Goal: Task Accomplishment & Management: Use online tool/utility

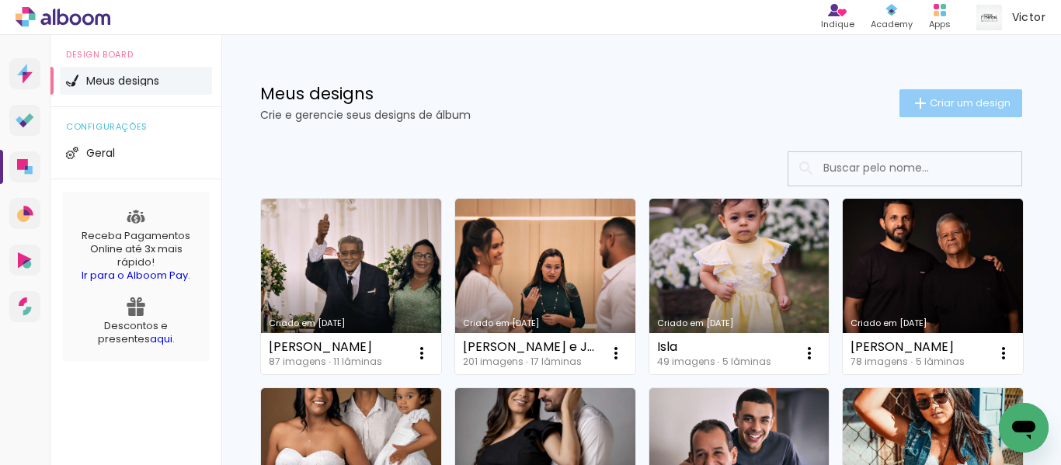
click at [946, 106] on span "Criar um design" at bounding box center [970, 103] width 81 height 10
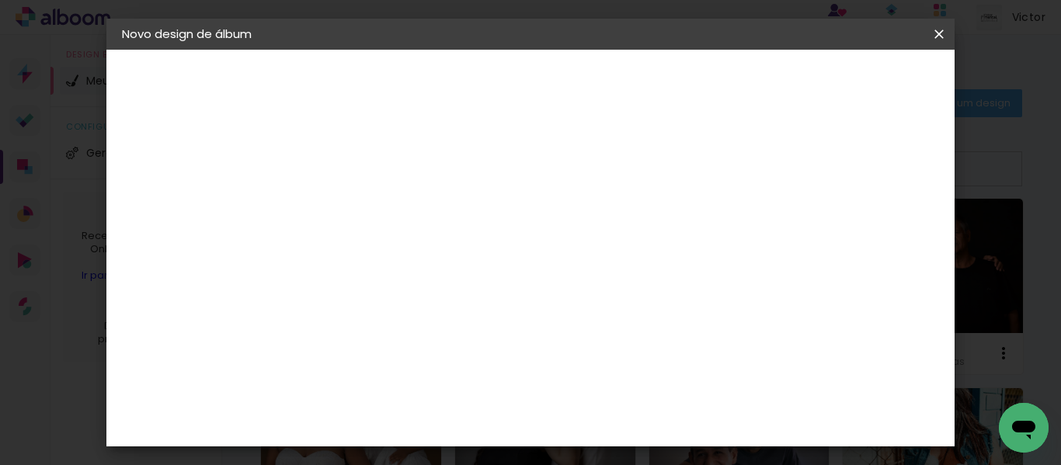
click at [376, 203] on input at bounding box center [376, 208] width 0 height 24
type input "[PERSON_NAME] e [PERSON_NAME]"
type paper-input "[PERSON_NAME] e [PERSON_NAME]"
click at [0, 0] on slot "Avançar" at bounding box center [0, 0] width 0 height 0
click at [494, 295] on input at bounding box center [415, 295] width 157 height 19
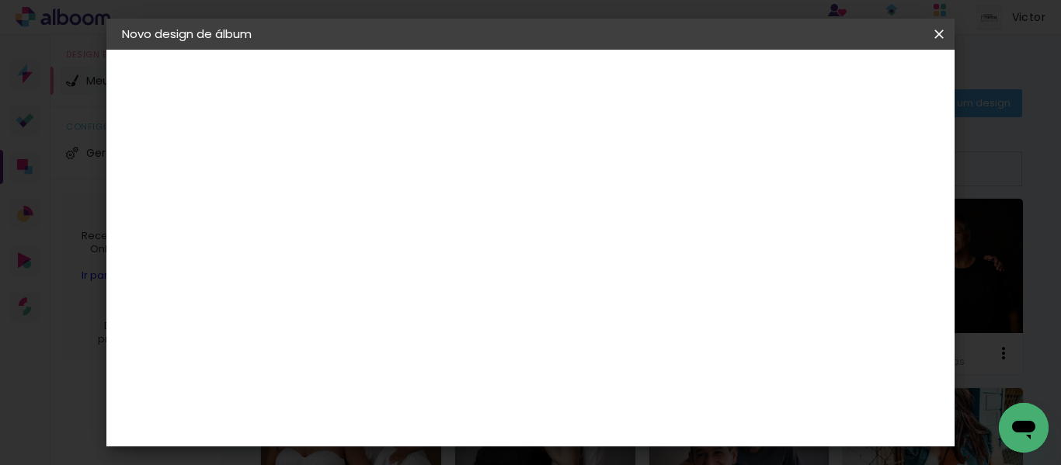
type input "lui"
type paper-input "lui"
click at [428, 362] on paper-item "[PERSON_NAME]" at bounding box center [404, 351] width 145 height 34
click at [0, 0] on slot "Avançar" at bounding box center [0, 0] width 0 height 0
click at [436, 259] on input "text" at bounding box center [406, 271] width 61 height 24
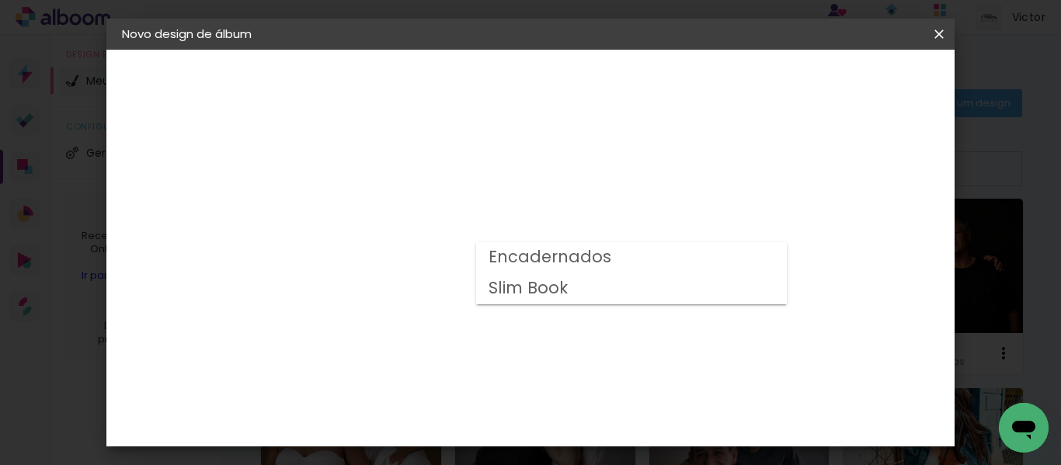
click at [0, 0] on slot "Encadernados" at bounding box center [0, 0] width 0 height 0
type input "Encadernados"
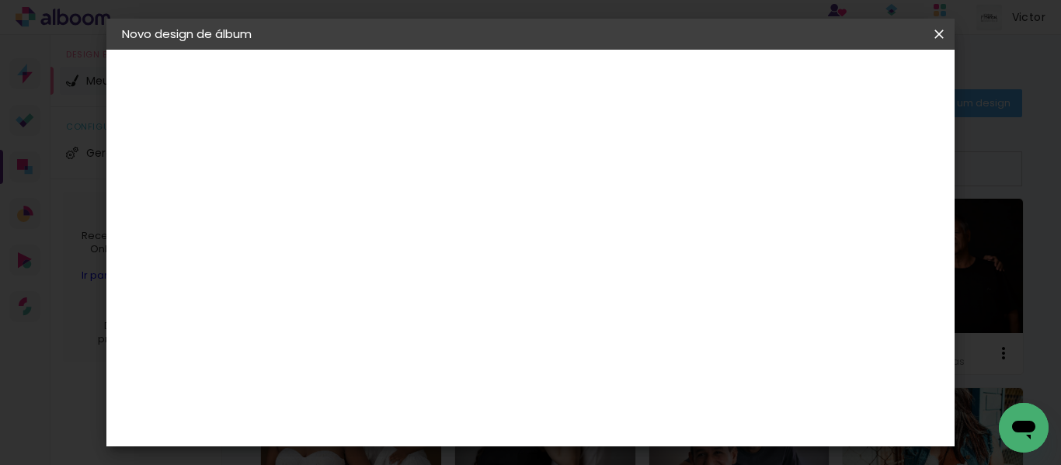
scroll to position [466, 0]
click at [481, 408] on span "30 x 60" at bounding box center [445, 424] width 72 height 32
click at [0, 0] on slot "Avançar" at bounding box center [0, 0] width 0 height 0
click at [506, 168] on div at bounding box center [499, 168] width 14 height 14
type paper-checkbox "on"
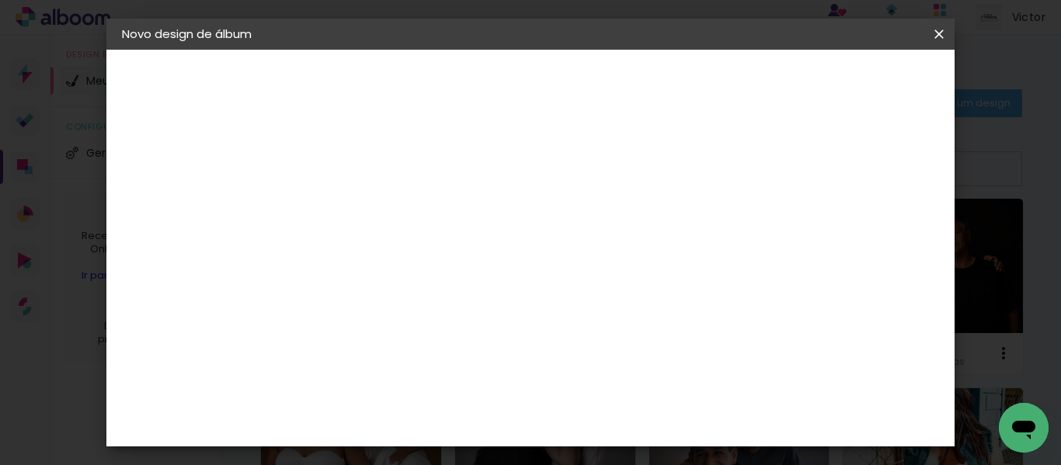
click at [594, 77] on span "Iniciar design" at bounding box center [576, 88] width 36 height 22
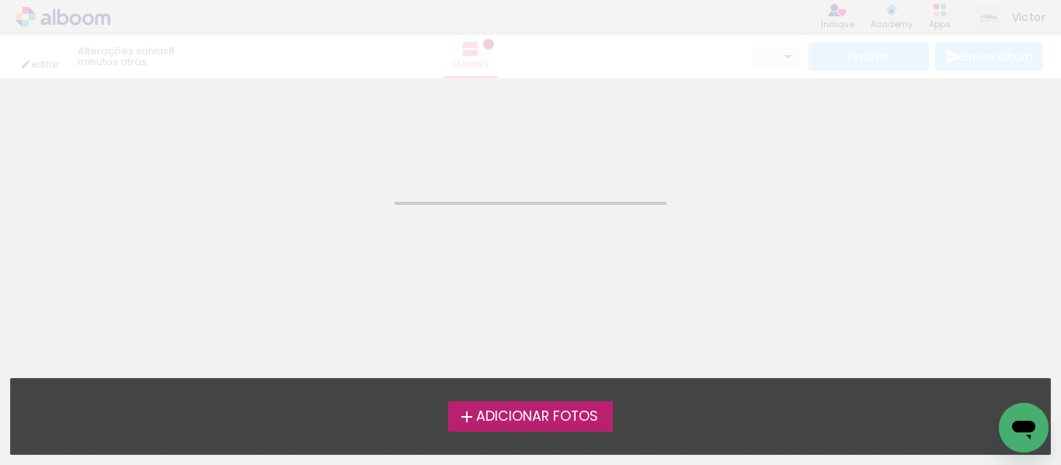
click at [581, 417] on span "Adicionar Fotos" at bounding box center [537, 417] width 122 height 14
click at [0, 0] on input "file" at bounding box center [0, 0] width 0 height 0
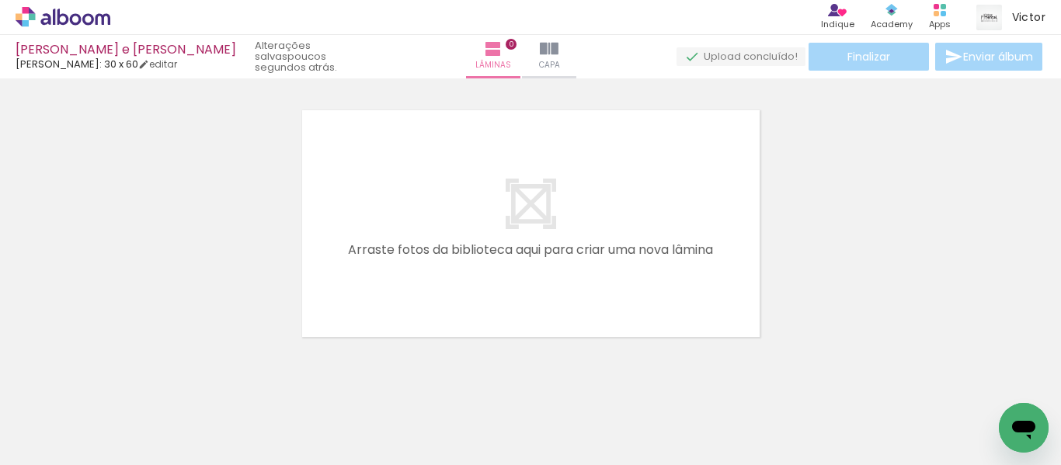
scroll to position [20, 0]
click at [65, 438] on span "Adicionar Fotos" at bounding box center [55, 444] width 47 height 17
click at [0, 0] on input "file" at bounding box center [0, 0] width 0 height 0
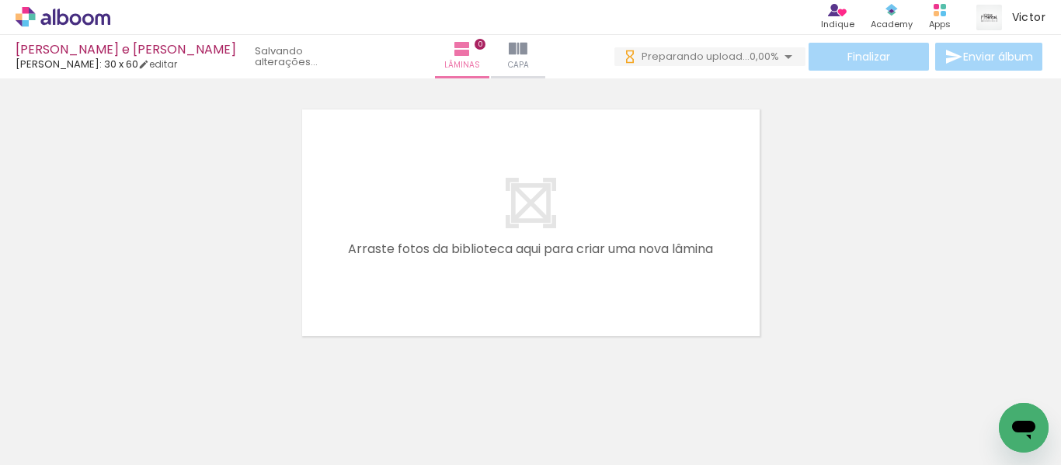
scroll to position [0, 0]
click at [58, 448] on span "Adicionar Fotos" at bounding box center [55, 444] width 47 height 17
click at [0, 0] on input "file" at bounding box center [0, 0] width 0 height 0
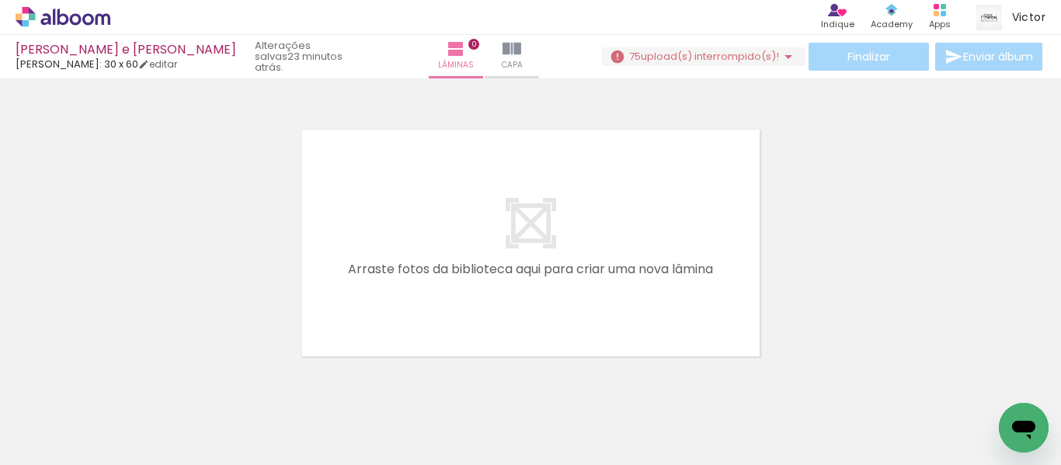
scroll to position [0, 8261]
click at [685, 54] on span "upload(s) interrompido(s)!" at bounding box center [710, 56] width 138 height 15
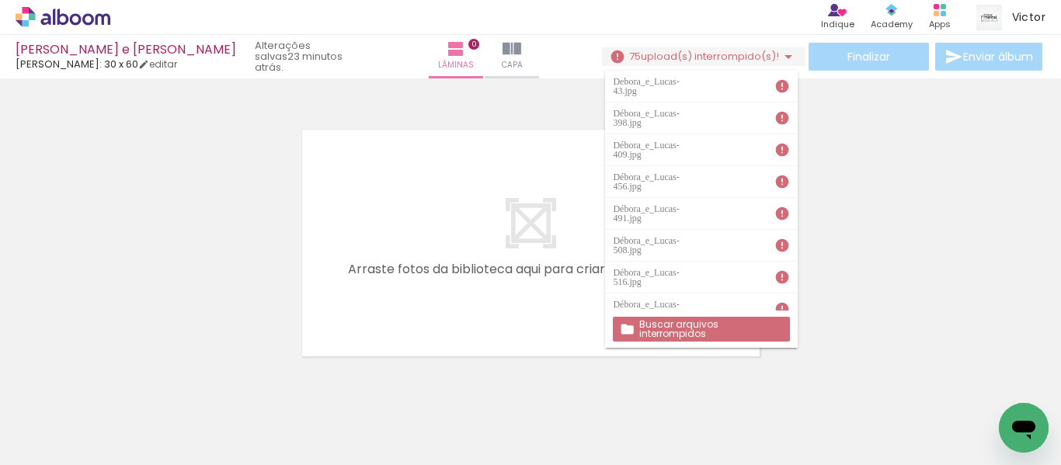
click at [0, 0] on slot "Buscar arquivos interrompidos" at bounding box center [0, 0] width 0 height 0
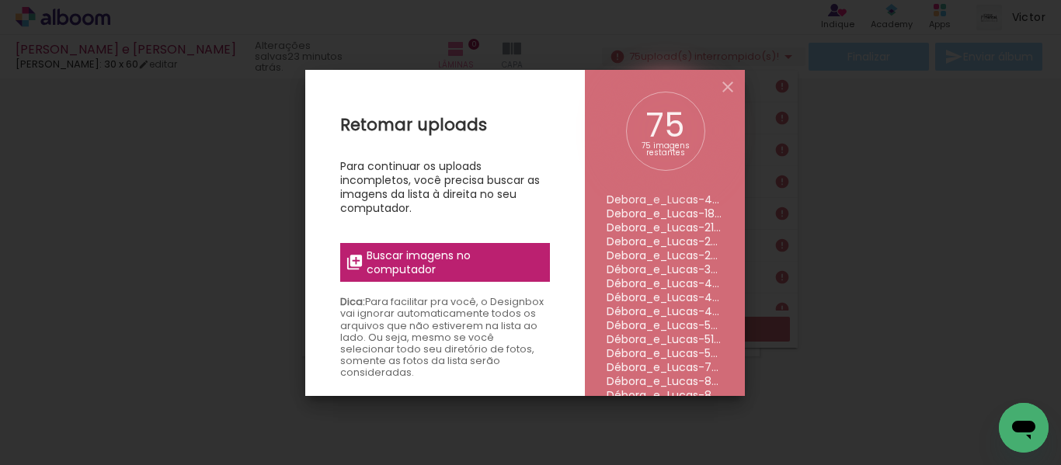
click at [424, 262] on span "Buscar imagens no computador" at bounding box center [453, 263] width 173 height 28
click at [0, 0] on input "file" at bounding box center [0, 0] width 0 height 0
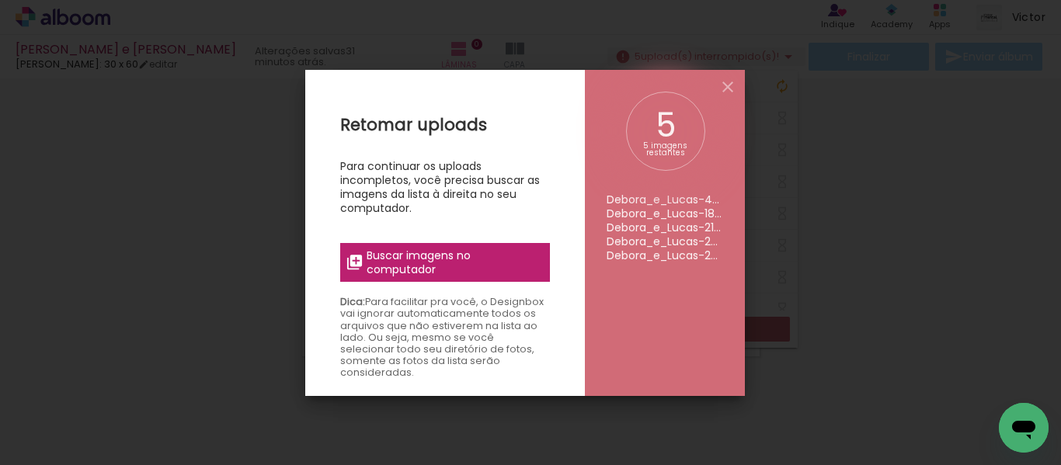
scroll to position [0, 0]
click at [433, 259] on span "Buscar imagens no computador" at bounding box center [453, 263] width 173 height 28
click at [0, 0] on input "file" at bounding box center [0, 0] width 0 height 0
click at [722, 85] on iron-icon at bounding box center [727, 87] width 19 height 19
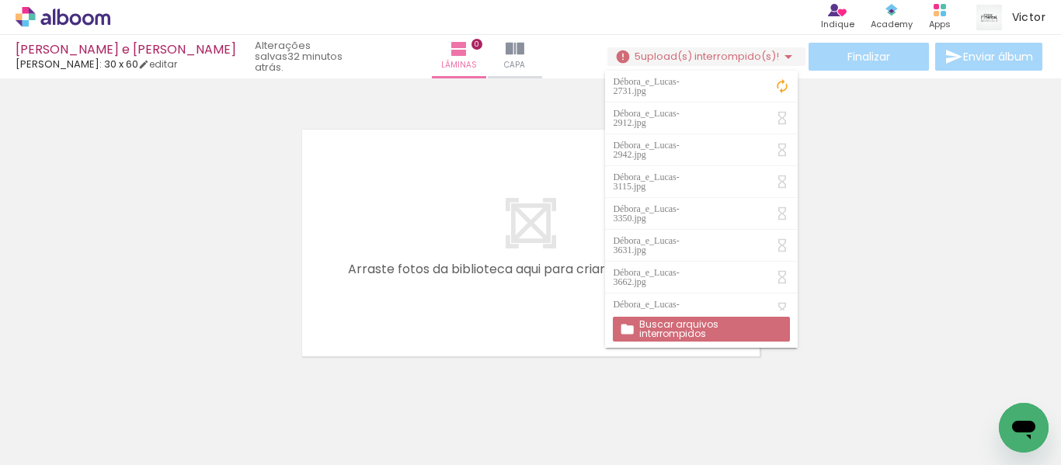
click at [782, 57] on iron-icon at bounding box center [788, 56] width 19 height 19
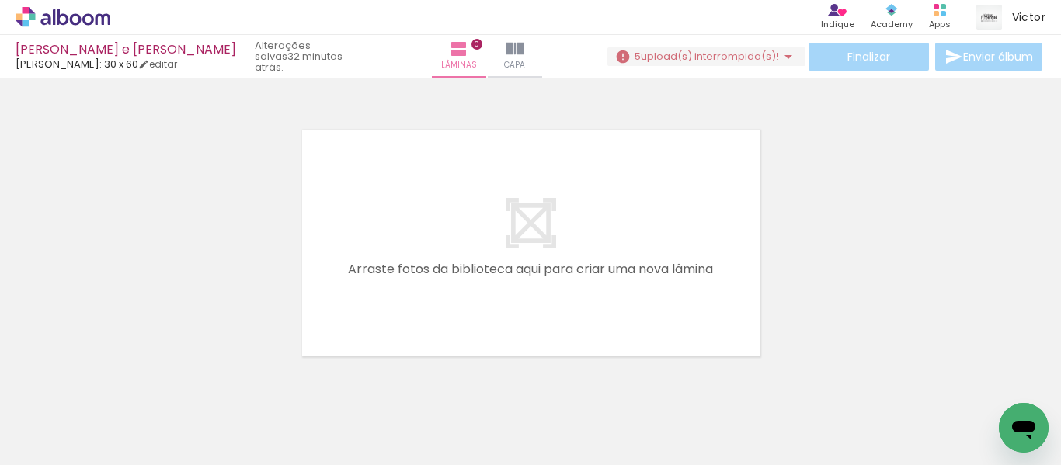
scroll to position [0, 7273]
click at [53, 450] on span "Adicionar Fotos" at bounding box center [55, 444] width 47 height 17
click at [0, 0] on input "file" at bounding box center [0, 0] width 0 height 0
click at [71, 444] on span "Adicionar Fotos" at bounding box center [55, 444] width 47 height 17
click at [0, 0] on input "file" at bounding box center [0, 0] width 0 height 0
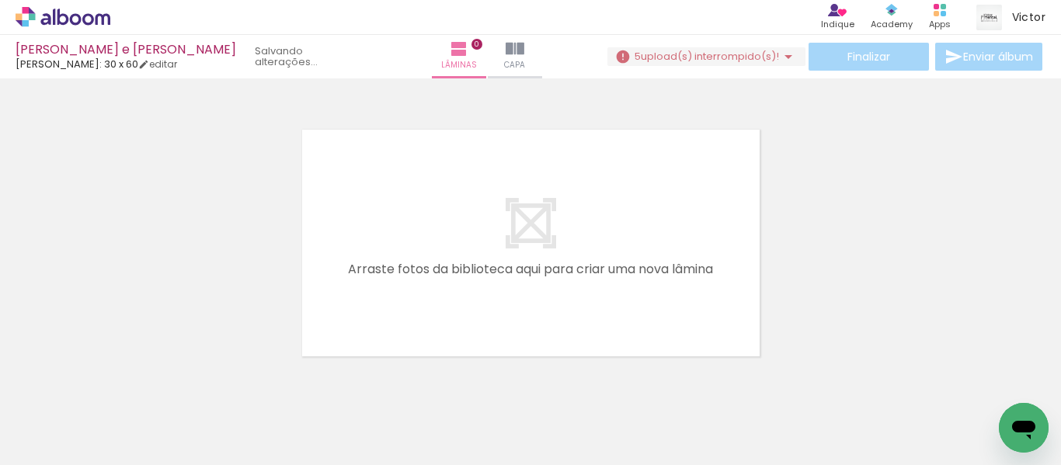
scroll to position [0, 0]
